Goal: Task Accomplishment & Management: Use online tool/utility

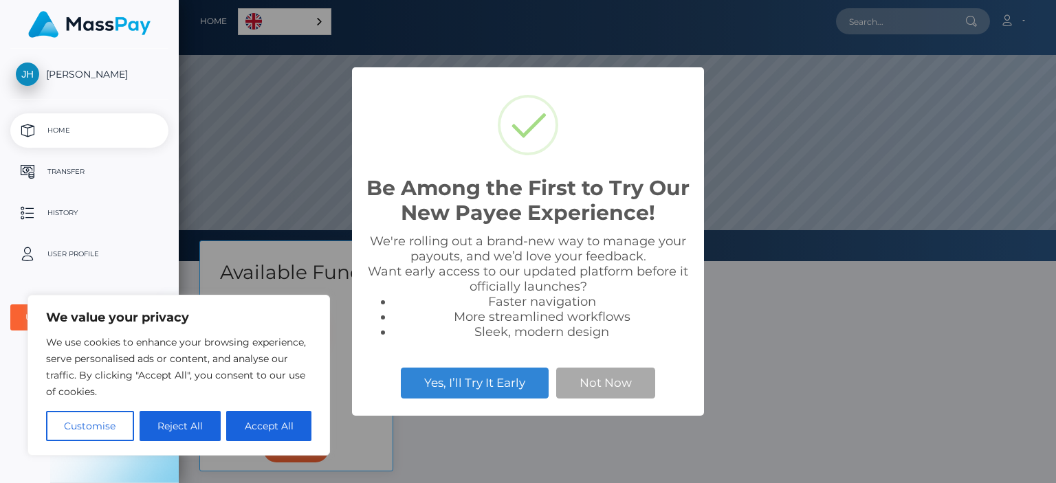
scroll to position [261, 877]
click at [277, 423] on button "Accept All" at bounding box center [268, 426] width 85 height 30
checkbox input "true"
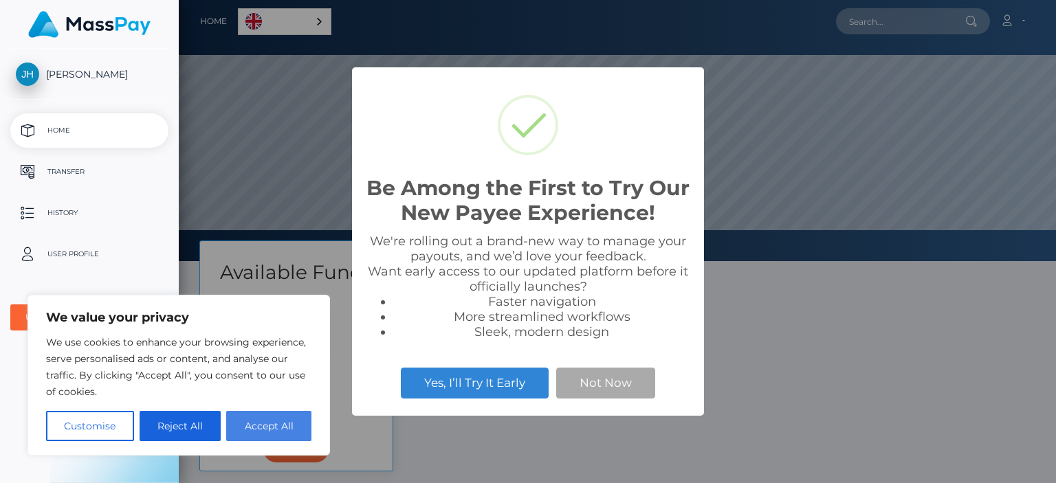
checkbox input "true"
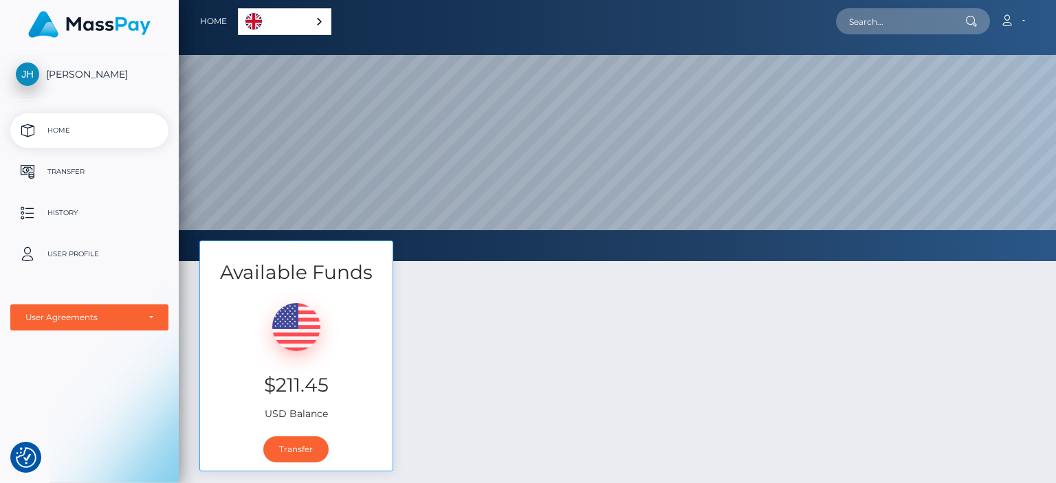
click at [319, 15] on link "English" at bounding box center [285, 21] width 92 height 25
click at [397, 22] on div "Account Edit Profile Logout" at bounding box center [685, 21] width 698 height 29
click at [310, 458] on link "Transfer" at bounding box center [295, 450] width 65 height 26
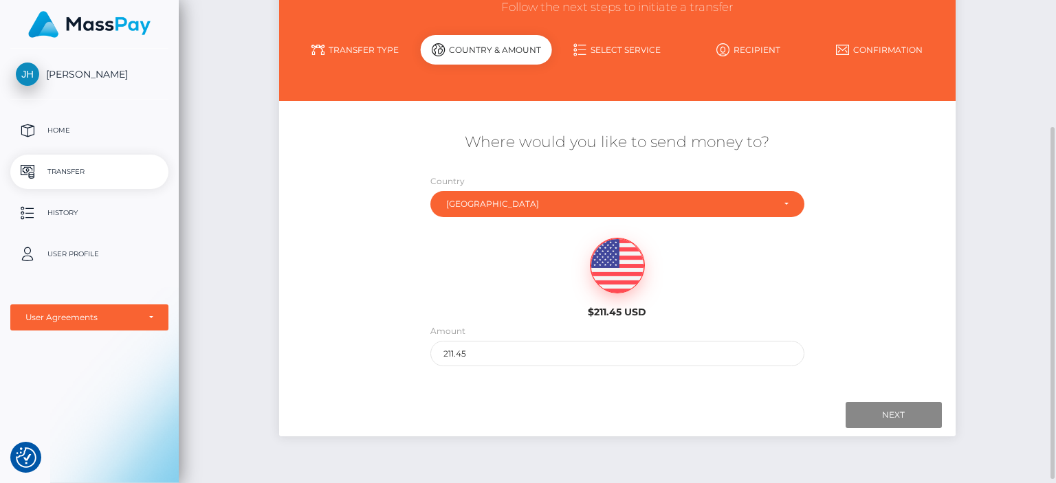
scroll to position [146, 0]
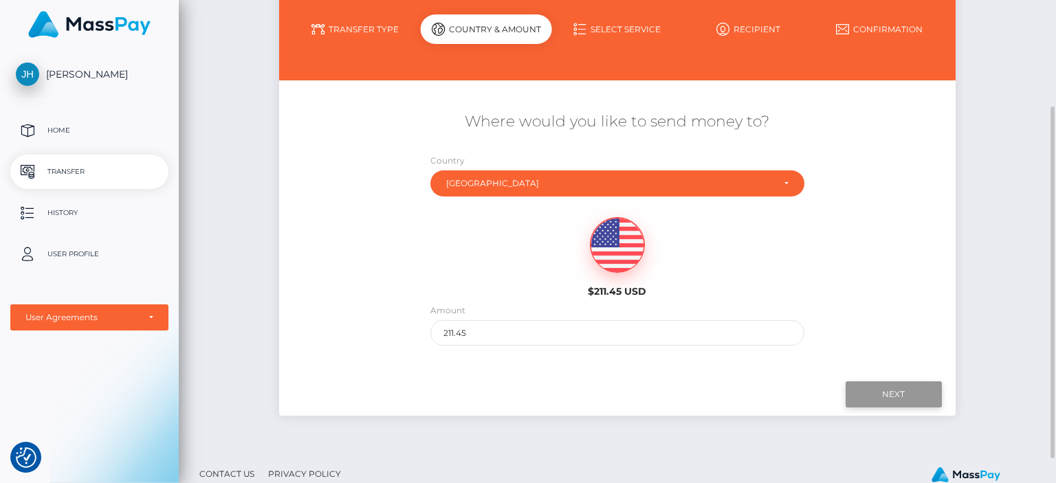
click at [901, 399] on input "Next" at bounding box center [894, 395] width 96 height 26
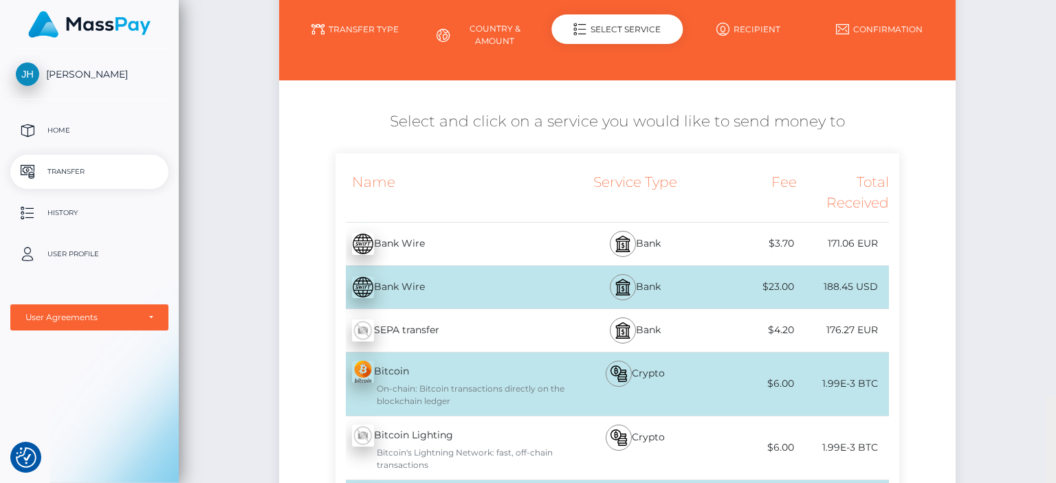
scroll to position [541, 0]
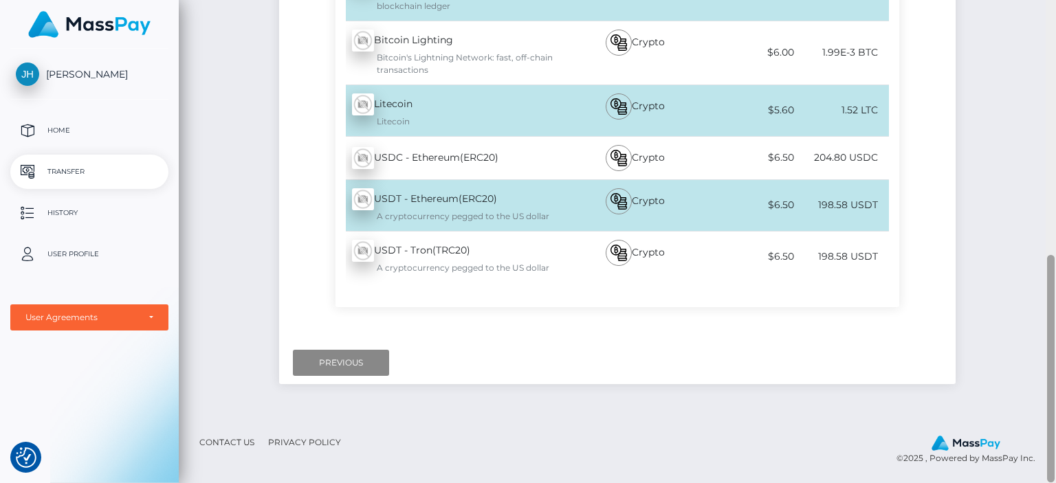
drag, startPoint x: 1055, startPoint y: 124, endPoint x: 1055, endPoint y: 185, distance: 61.2
click at [1055, 185] on div at bounding box center [1051, 241] width 10 height 483
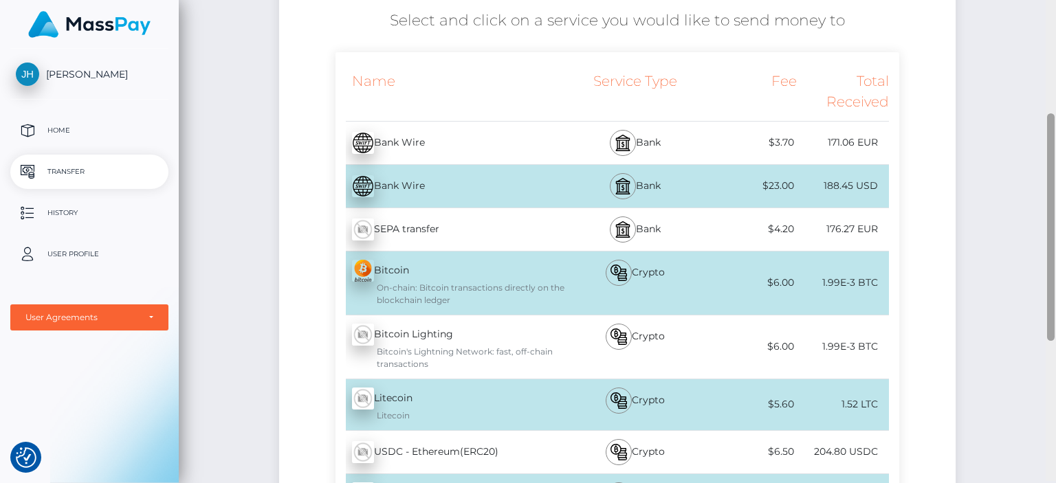
scroll to position [245, 0]
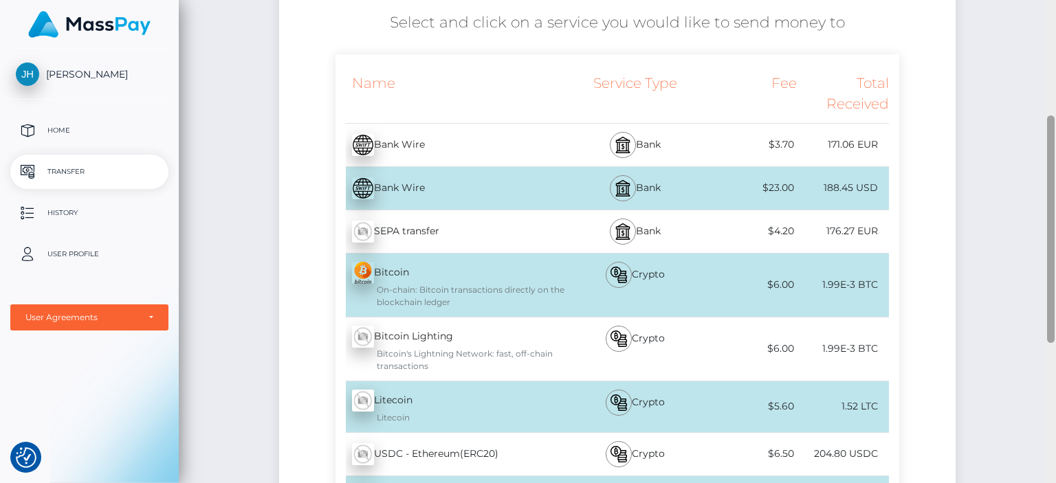
drag, startPoint x: 1052, startPoint y: 269, endPoint x: 1049, endPoint y: 130, distance: 139.6
click at [1049, 130] on div at bounding box center [1051, 229] width 8 height 228
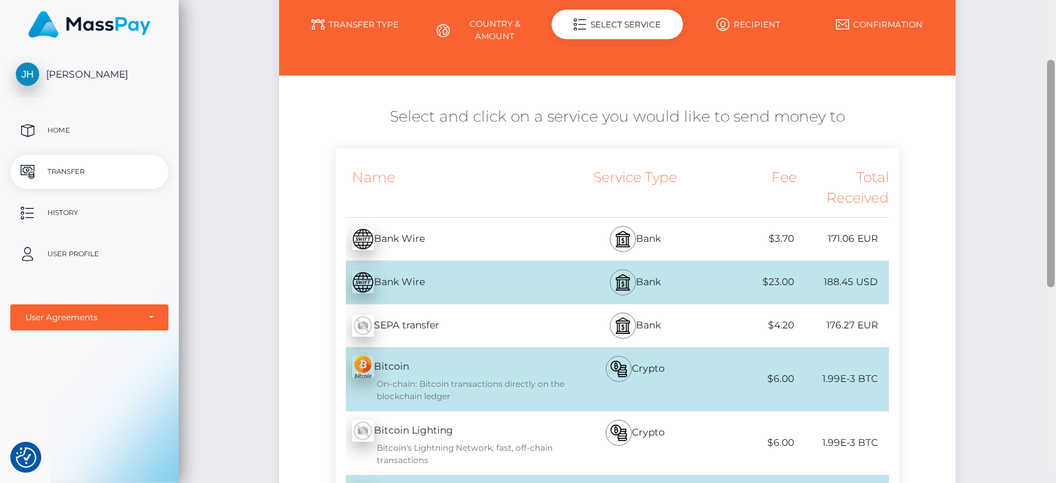
scroll to position [137, 0]
drag, startPoint x: 1049, startPoint y: 130, endPoint x: 1048, endPoint y: 96, distance: 34.4
click at [1047, 88] on div at bounding box center [1051, 191] width 8 height 228
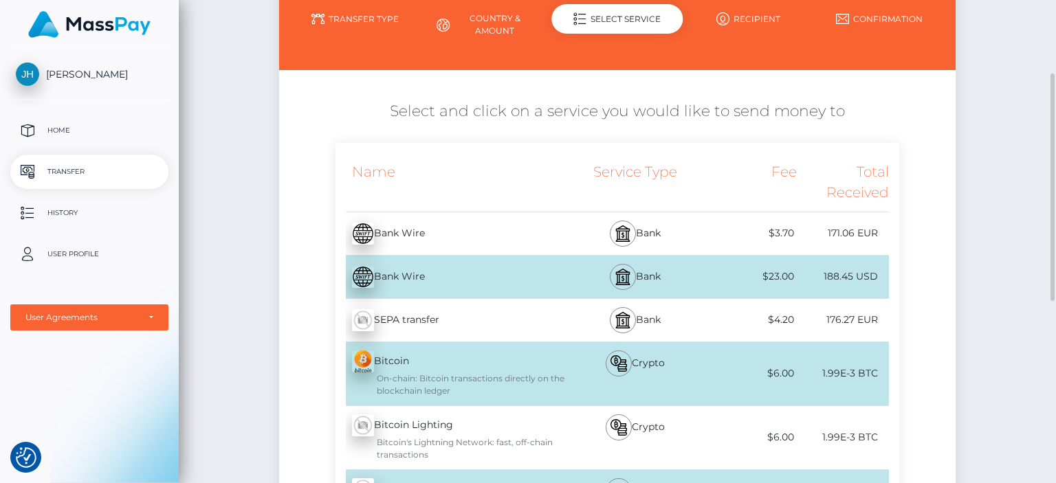
click at [998, 305] on div "Initiate Transfer Follow the next steps to initiate a transfer Transfer Type Co…" at bounding box center [617, 359] width 877 height 887
click at [1003, 285] on div "Initiate Transfer Follow the next steps to initiate a transfer Transfer Type Co…" at bounding box center [617, 359] width 877 height 887
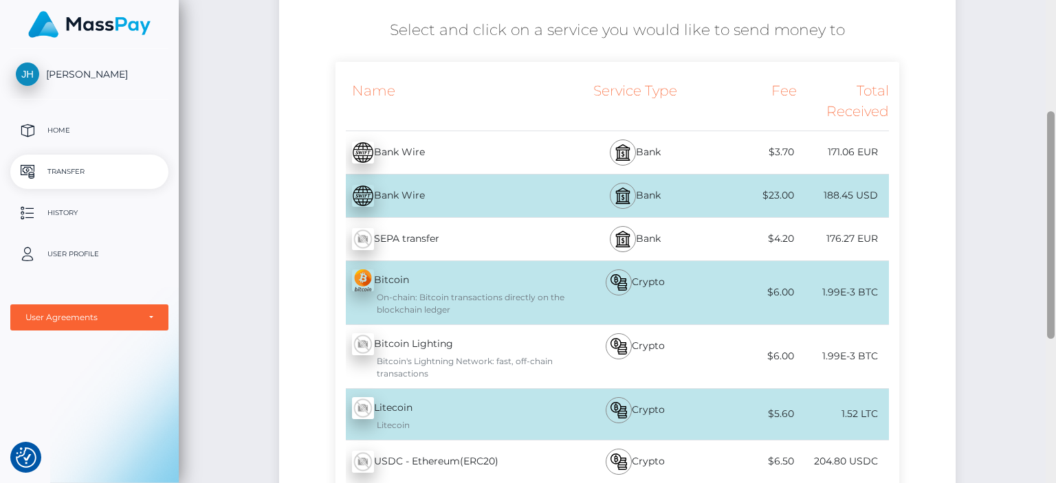
drag, startPoint x: 1049, startPoint y: 145, endPoint x: 1055, endPoint y: 184, distance: 39.7
click at [1055, 184] on div at bounding box center [1051, 241] width 10 height 483
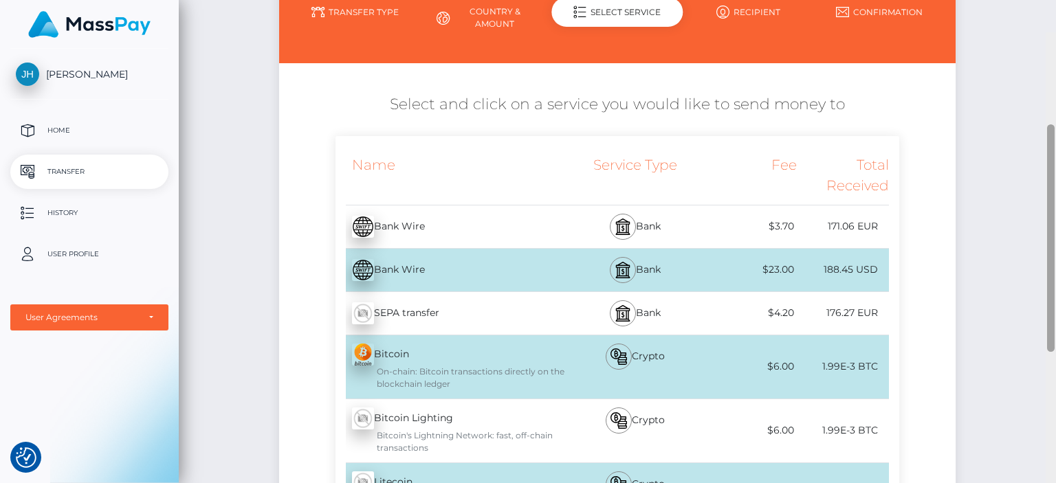
scroll to position [151, 0]
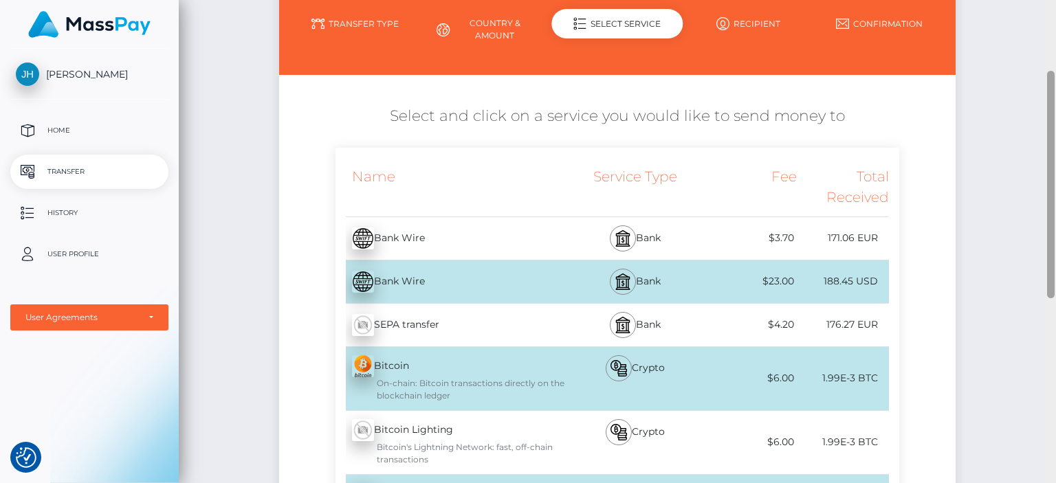
drag, startPoint x: 1052, startPoint y: 185, endPoint x: 1055, endPoint y: 144, distance: 41.3
click at [1055, 144] on div at bounding box center [1051, 241] width 10 height 483
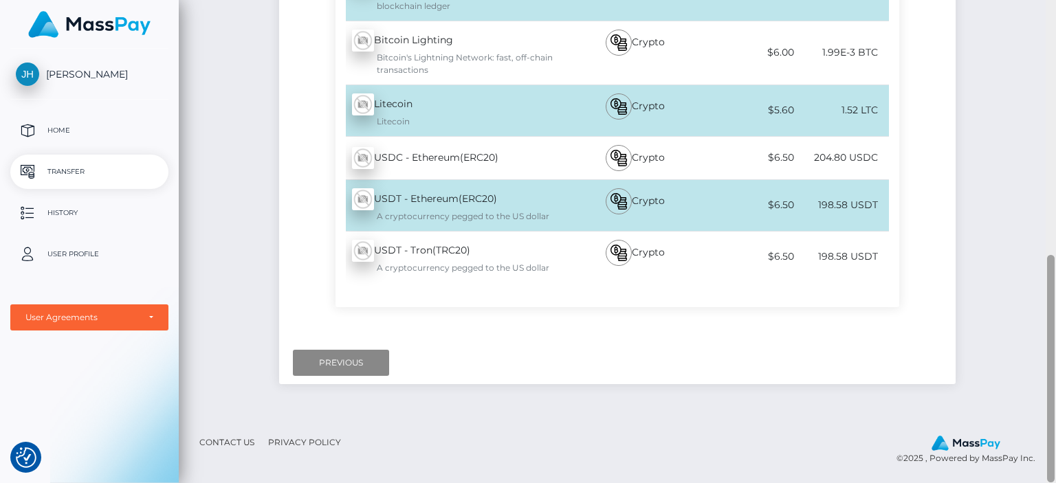
click at [1055, 157] on div at bounding box center [1051, 241] width 10 height 483
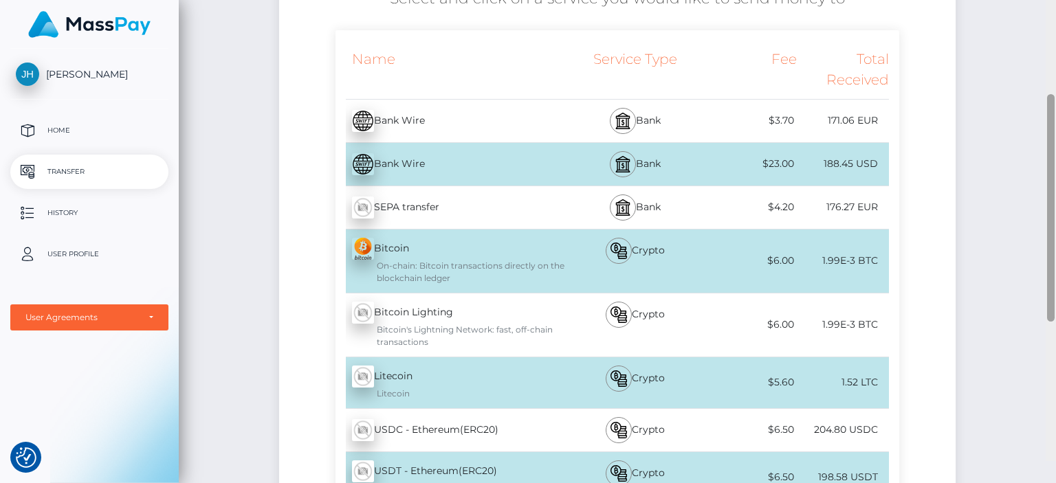
scroll to position [238, 0]
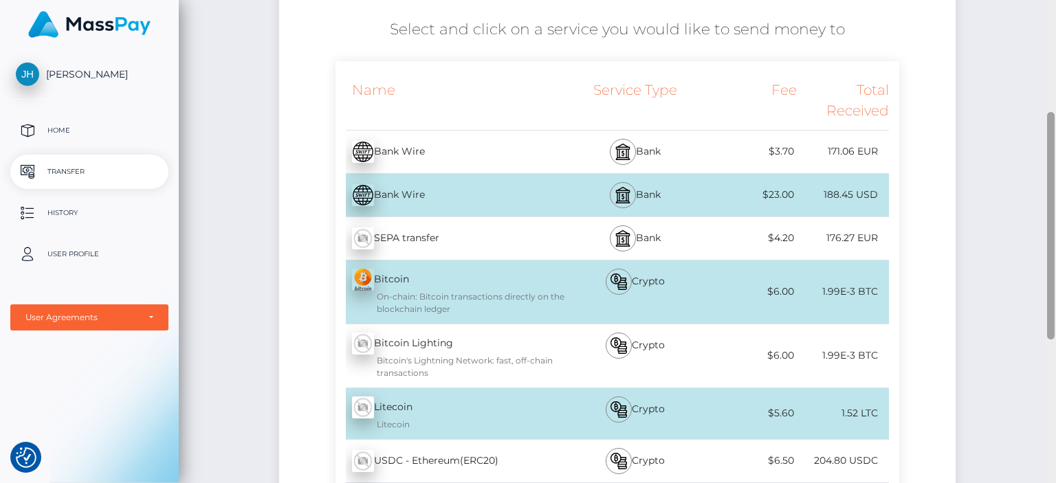
drag, startPoint x: 1052, startPoint y: 306, endPoint x: 1054, endPoint y: 163, distance: 143.0
click at [1054, 163] on div at bounding box center [1051, 226] width 8 height 228
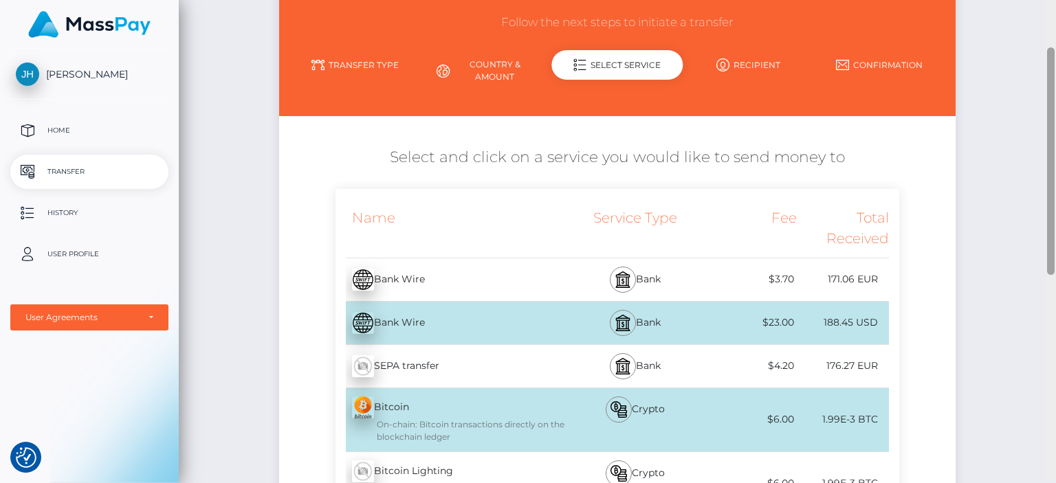
scroll to position [107, 0]
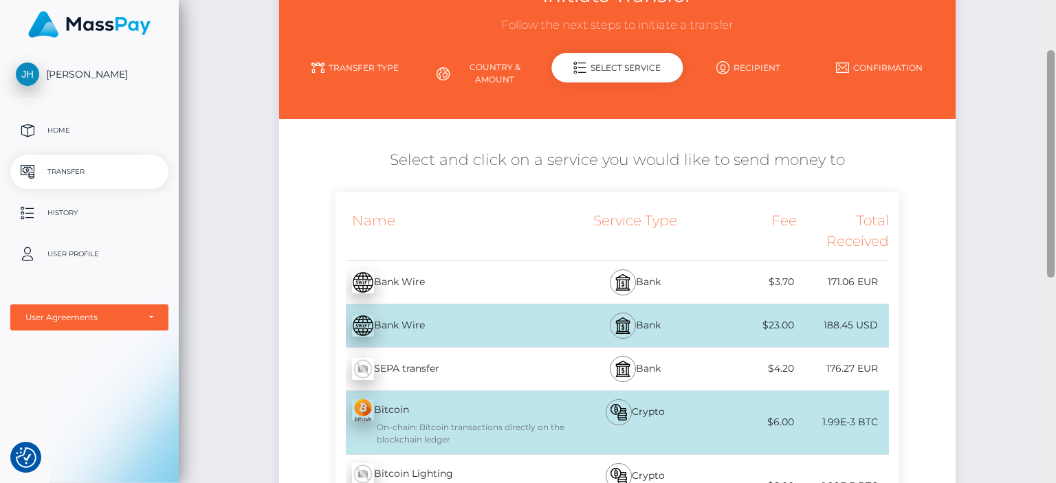
drag, startPoint x: 1048, startPoint y: 163, endPoint x: 1050, endPoint y: 101, distance: 61.9
click at [1050, 101] on div at bounding box center [1051, 164] width 8 height 228
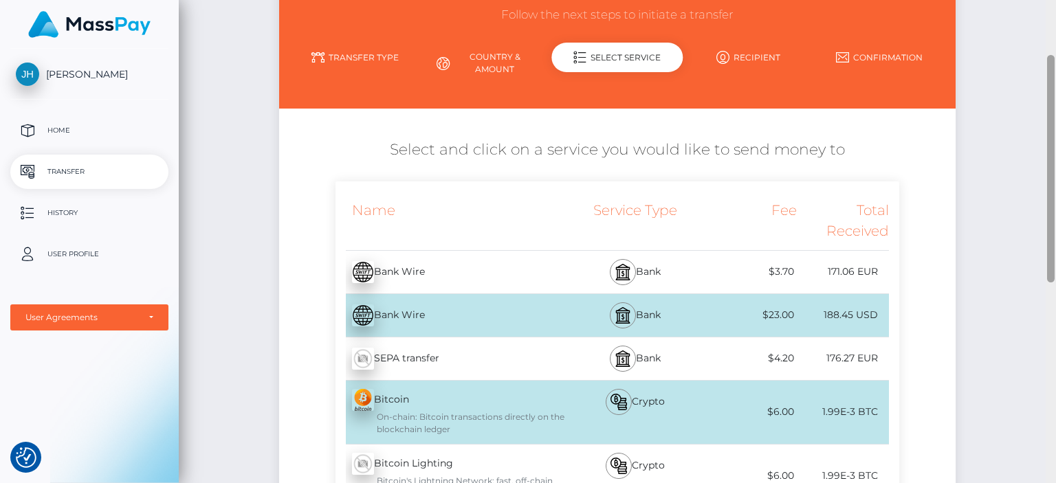
scroll to position [124, 0]
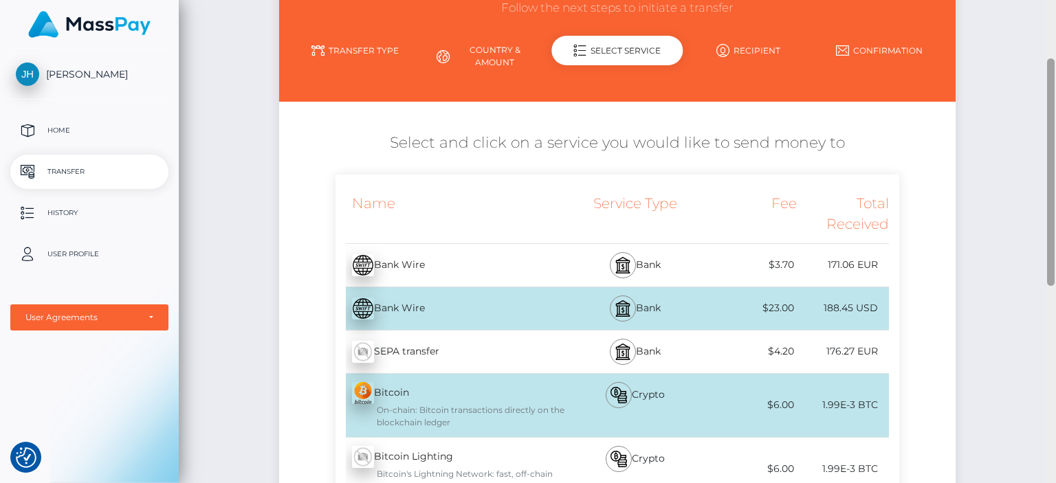
drag, startPoint x: 1050, startPoint y: 104, endPoint x: 1055, endPoint y: 112, distance: 9.6
click at [1055, 112] on div at bounding box center [1051, 241] width 10 height 483
click at [880, 345] on div "176.27 EUR" at bounding box center [843, 351] width 92 height 31
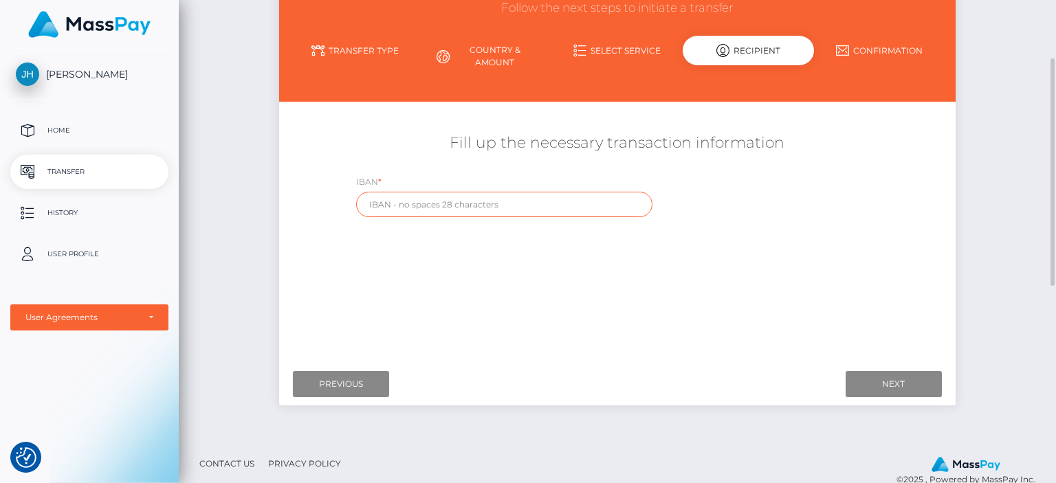
click at [525, 206] on input "text" at bounding box center [504, 204] width 296 height 25
type input "DE93256501060000593483"
click at [892, 379] on input "Next" at bounding box center [894, 384] width 96 height 26
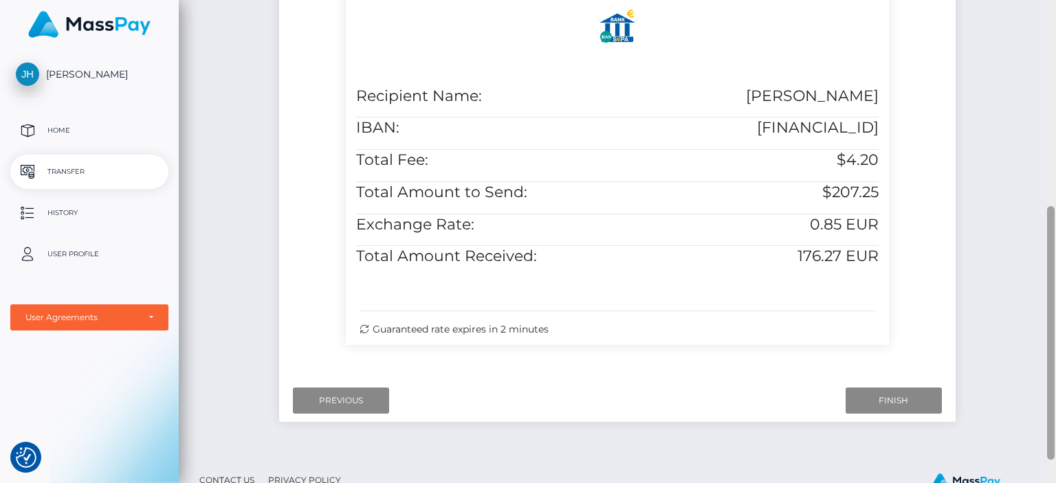
scroll to position [390, 0]
drag, startPoint x: 1053, startPoint y: 206, endPoint x: 1055, endPoint y: 331, distance: 125.1
click at [1055, 331] on div at bounding box center [1051, 241] width 10 height 483
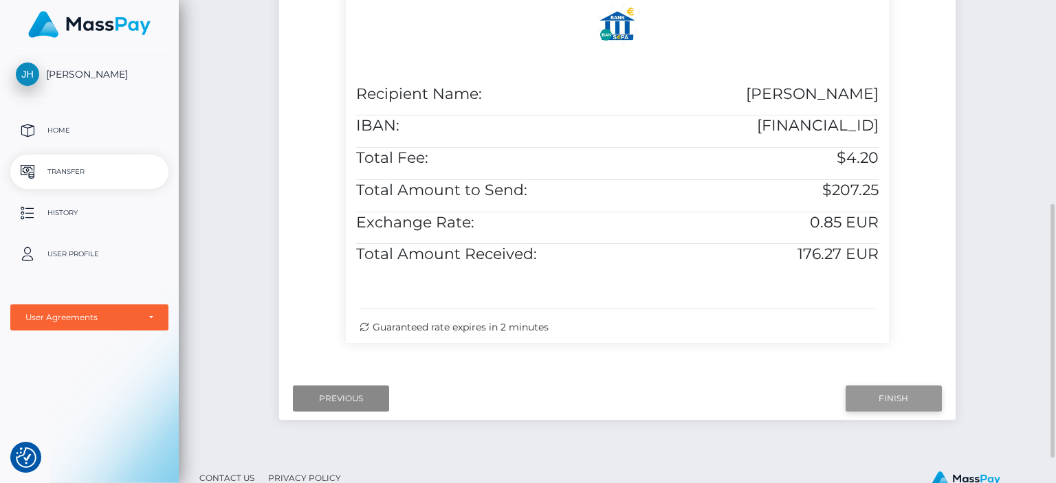
click at [924, 398] on input "Finish" at bounding box center [894, 399] width 96 height 26
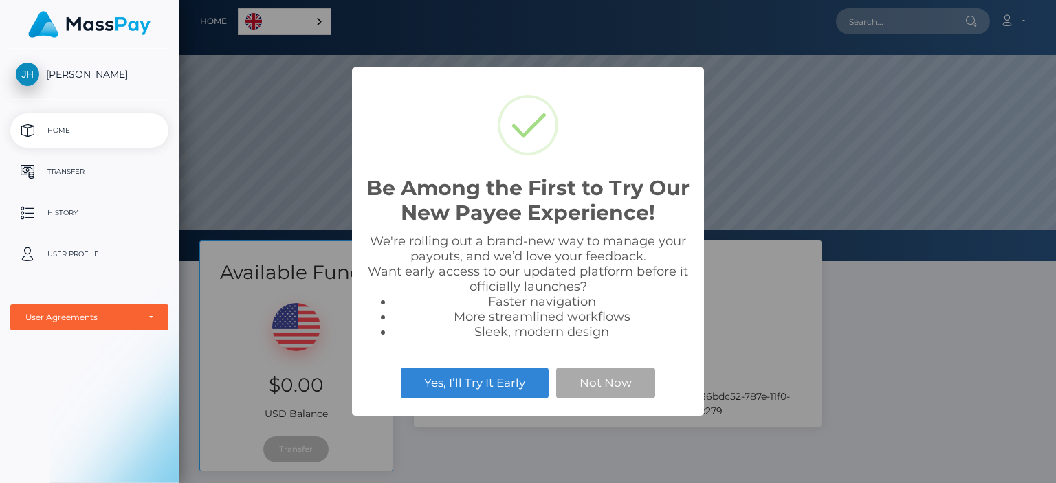
scroll to position [261, 877]
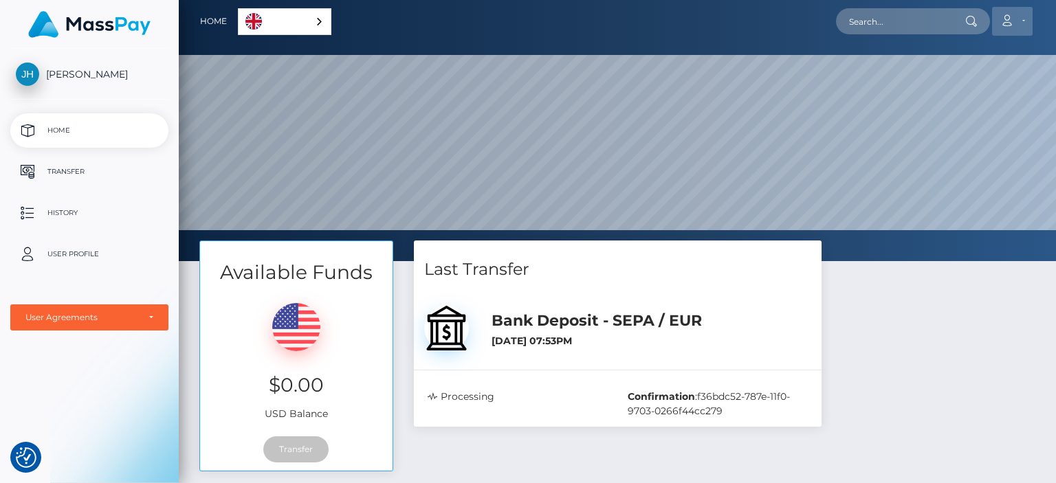
click at [1003, 22] on icon at bounding box center [1007, 20] width 14 height 11
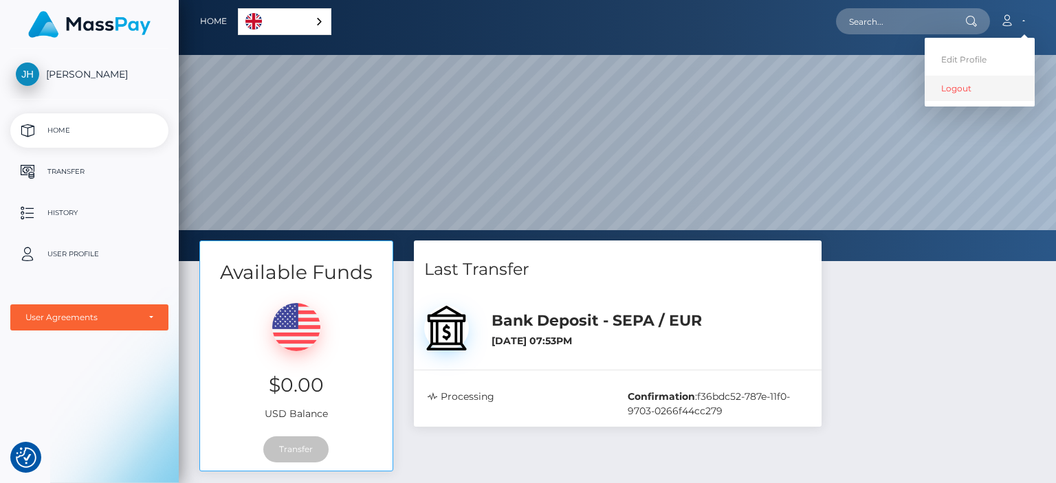
click at [975, 90] on link "Logout" at bounding box center [980, 88] width 110 height 25
